Goal: Task Accomplishment & Management: Manage account settings

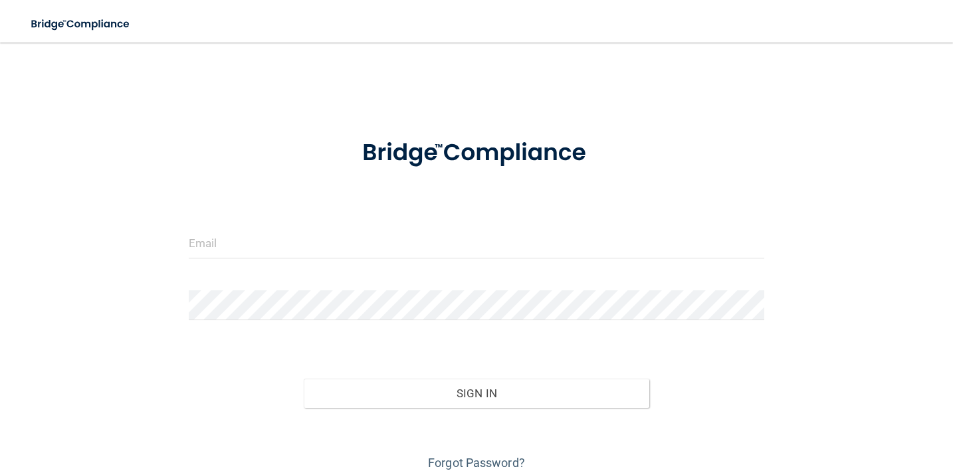
click at [643, 66] on div "Invalid email/password. You don't have permission to access that page. Sign In …" at bounding box center [477, 265] width 900 height 419
click at [598, 56] on div "Invalid email/password. You don't have permission to access that page. Sign In …" at bounding box center [477, 265] width 900 height 419
click at [372, 235] on input "email" at bounding box center [477, 244] width 576 height 30
type input "[EMAIL_ADDRESS][DOMAIN_NAME]"
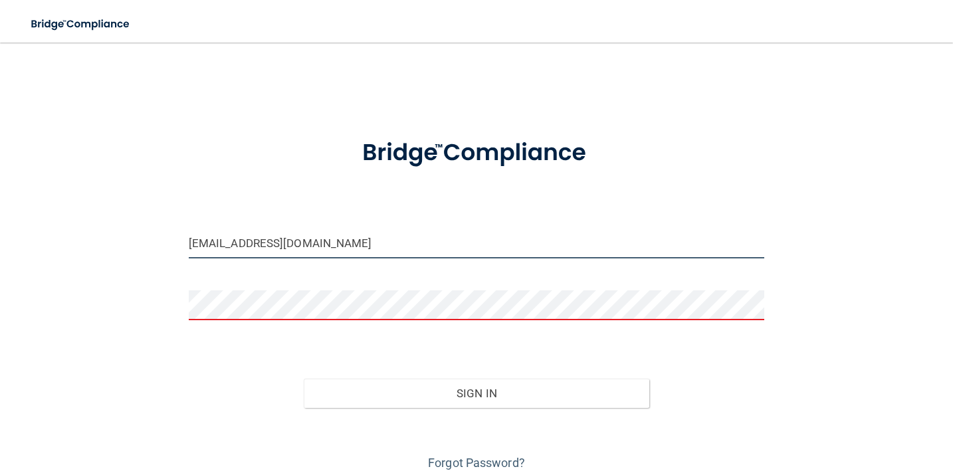
click at [471, 244] on input "[EMAIL_ADDRESS][DOMAIN_NAME]" at bounding box center [477, 244] width 576 height 30
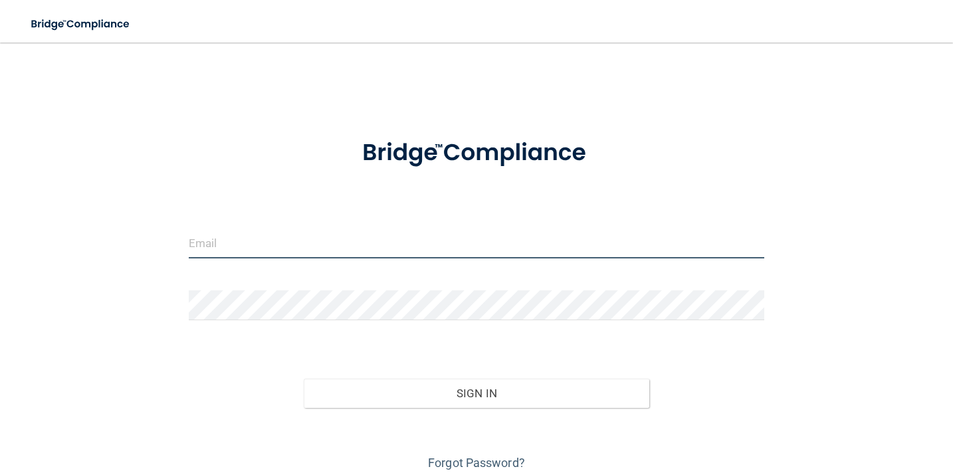
click at [572, 246] on input "email" at bounding box center [477, 244] width 576 height 30
type input "[PERSON_NAME][EMAIL_ADDRESS][DOMAIN_NAME]"
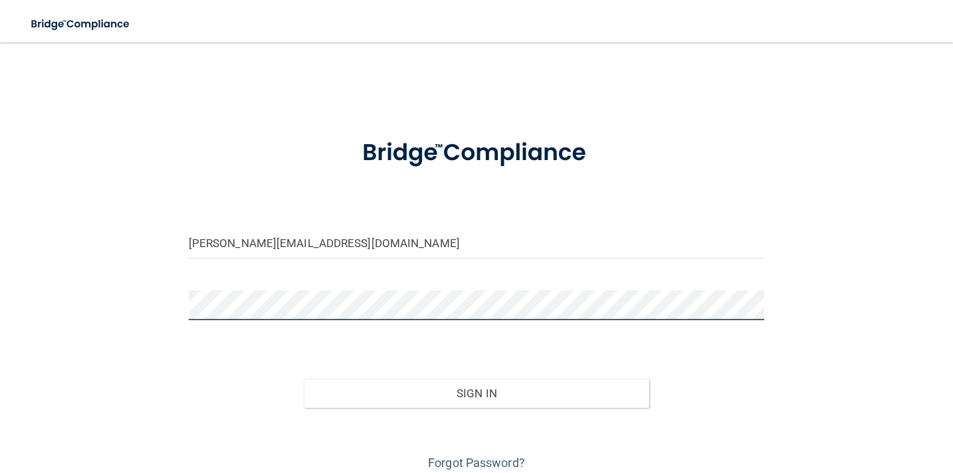
click at [304, 379] on button "Sign In" at bounding box center [477, 393] width 346 height 29
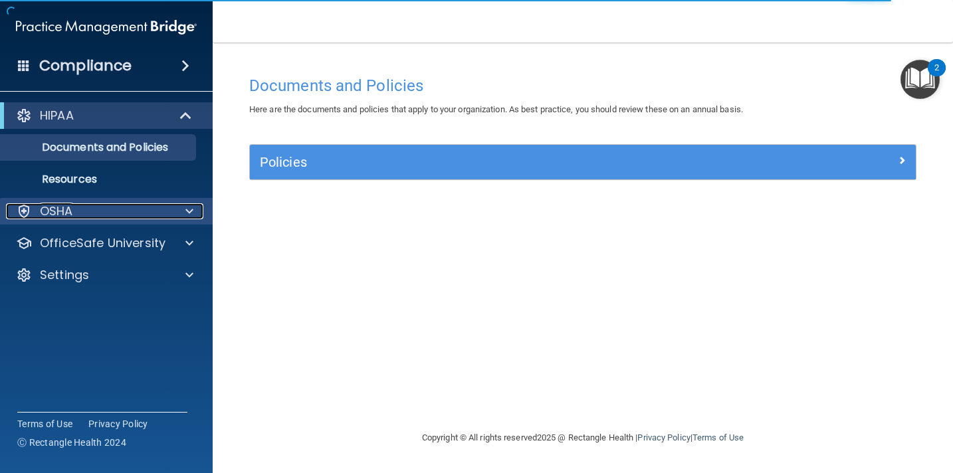
click at [161, 209] on div "OSHA" at bounding box center [88, 211] width 165 height 16
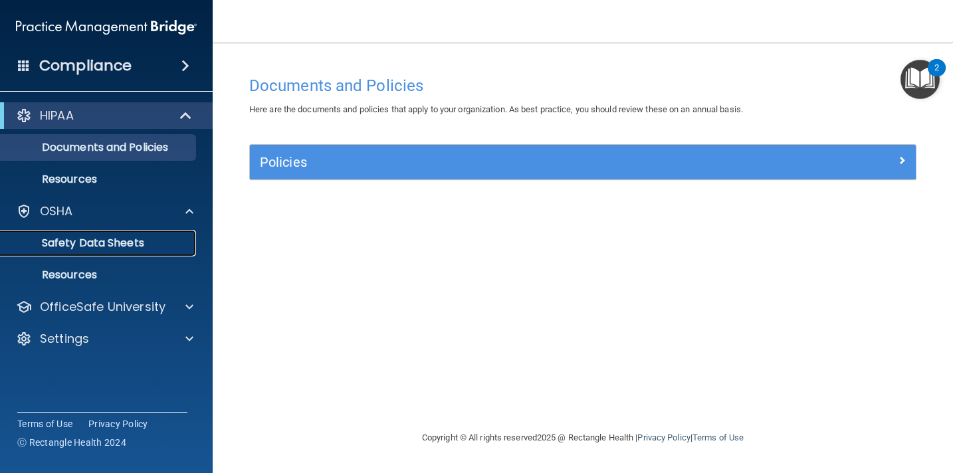
click at [138, 246] on p "Safety Data Sheets" at bounding box center [99, 243] width 181 height 13
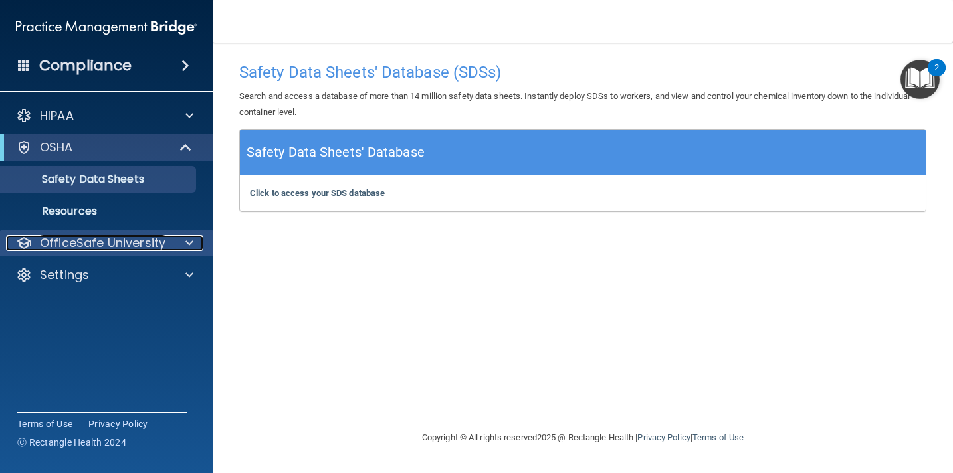
click at [165, 237] on div "OfficeSafe University" at bounding box center [88, 243] width 165 height 16
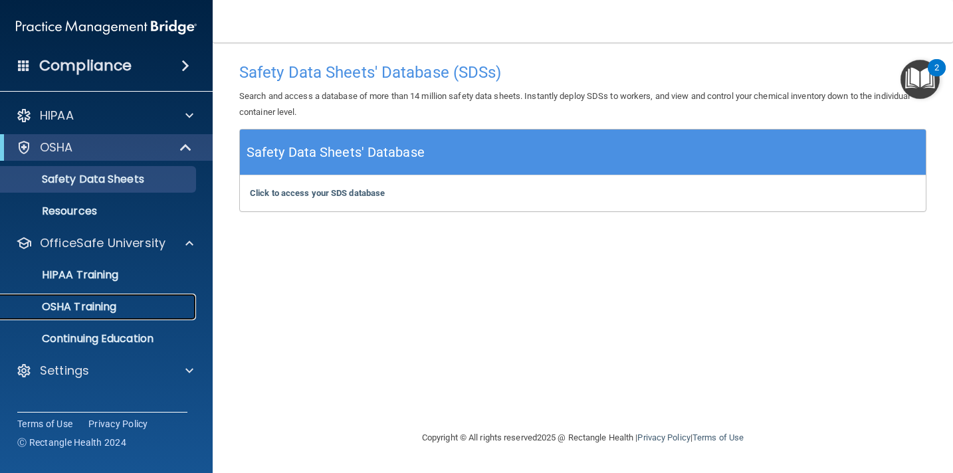
click at [116, 306] on p "OSHA Training" at bounding box center [63, 306] width 108 height 13
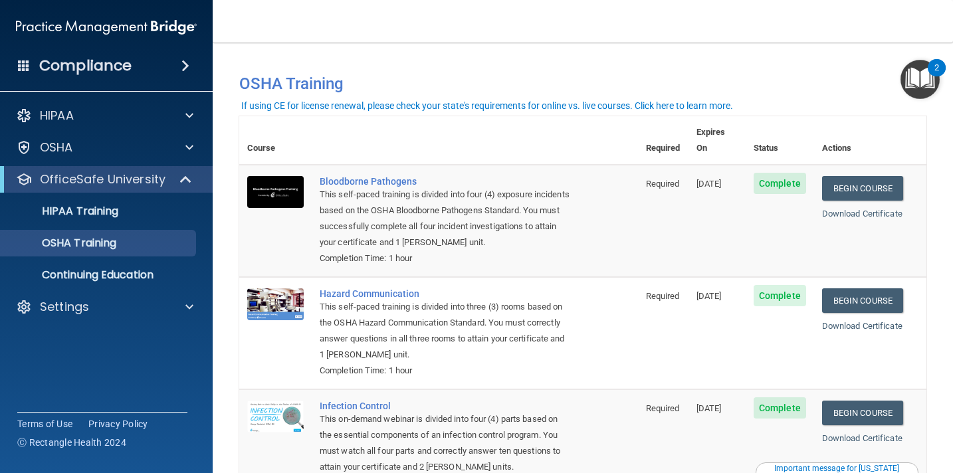
click at [873, 206] on div "Download Certificate" at bounding box center [870, 214] width 96 height 16
click at [876, 209] on link "Download Certificate" at bounding box center [862, 214] width 80 height 10
